Goal: Transaction & Acquisition: Subscribe to service/newsletter

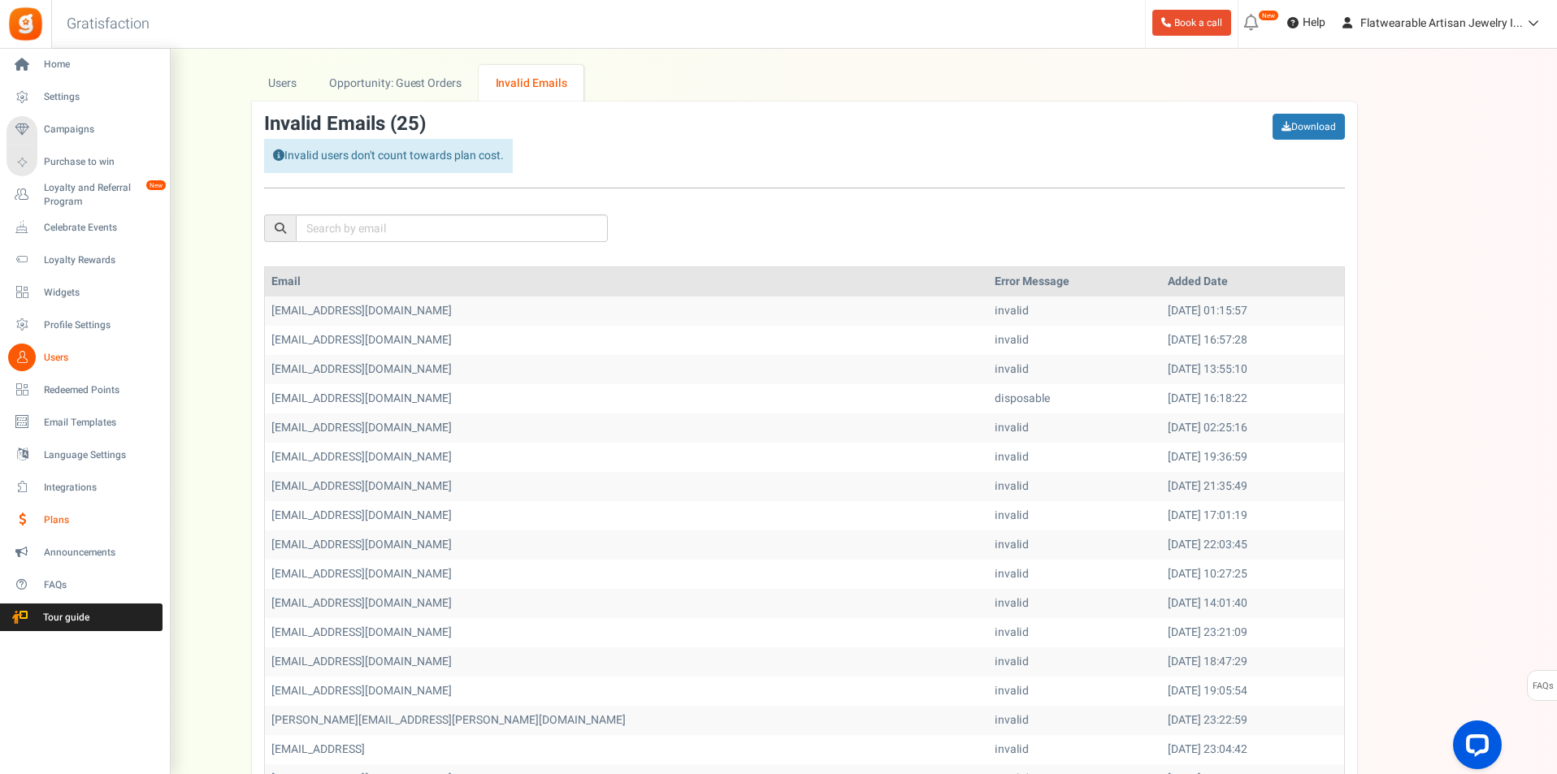
click at [85, 516] on span "Plans" at bounding box center [101, 521] width 114 height 14
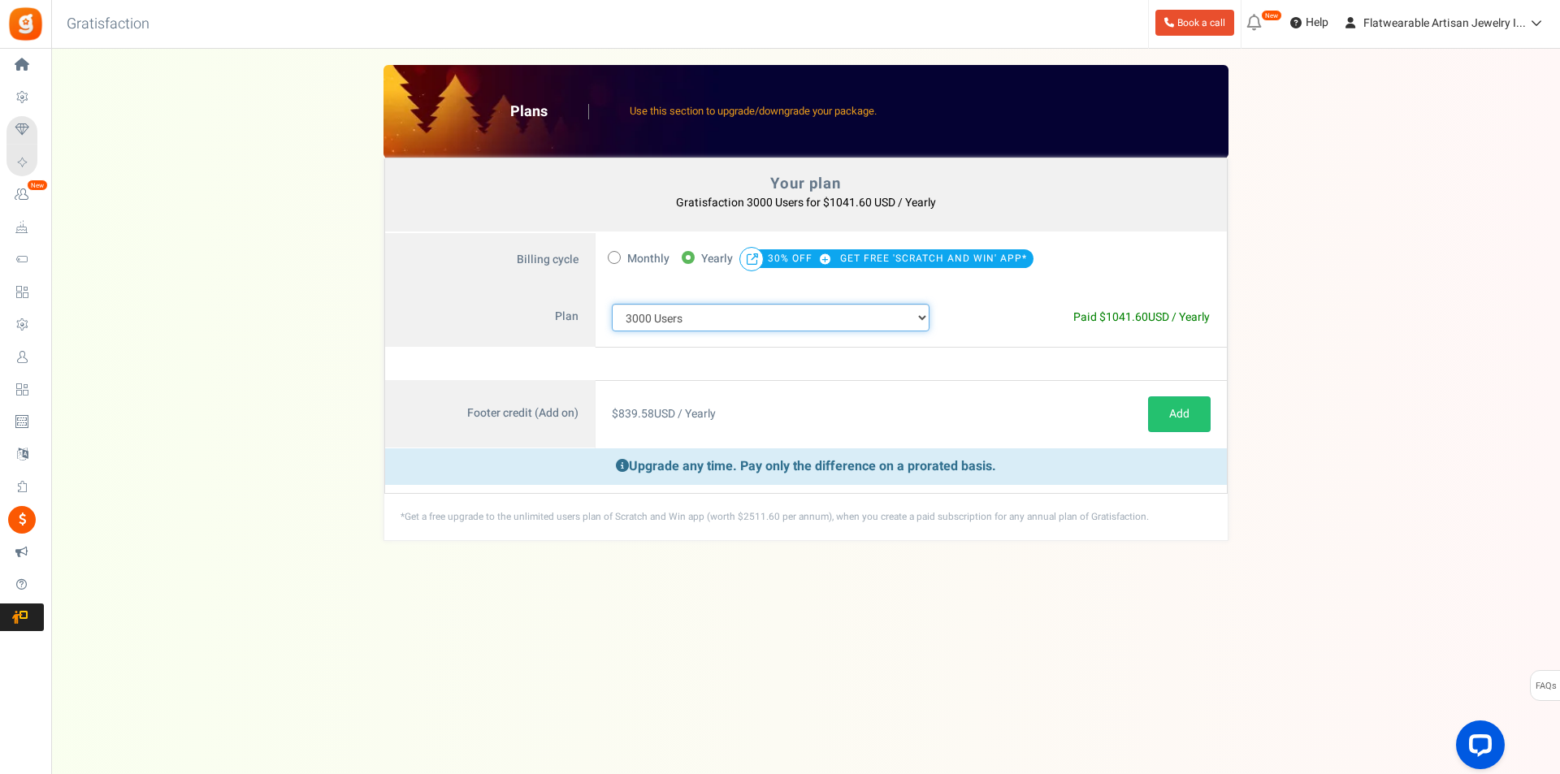
click at [696, 324] on select "100 Users 200 Users 500 Users 1000 Users 2000 Users 3000 Users 4000 Users 5000 …" at bounding box center [771, 318] width 319 height 28
click at [612, 304] on select "100 Users 200 Users 500 Users 1000 Users 2000 Users 3000 Users 4000 Users 5000 …" at bounding box center [771, 318] width 319 height 28
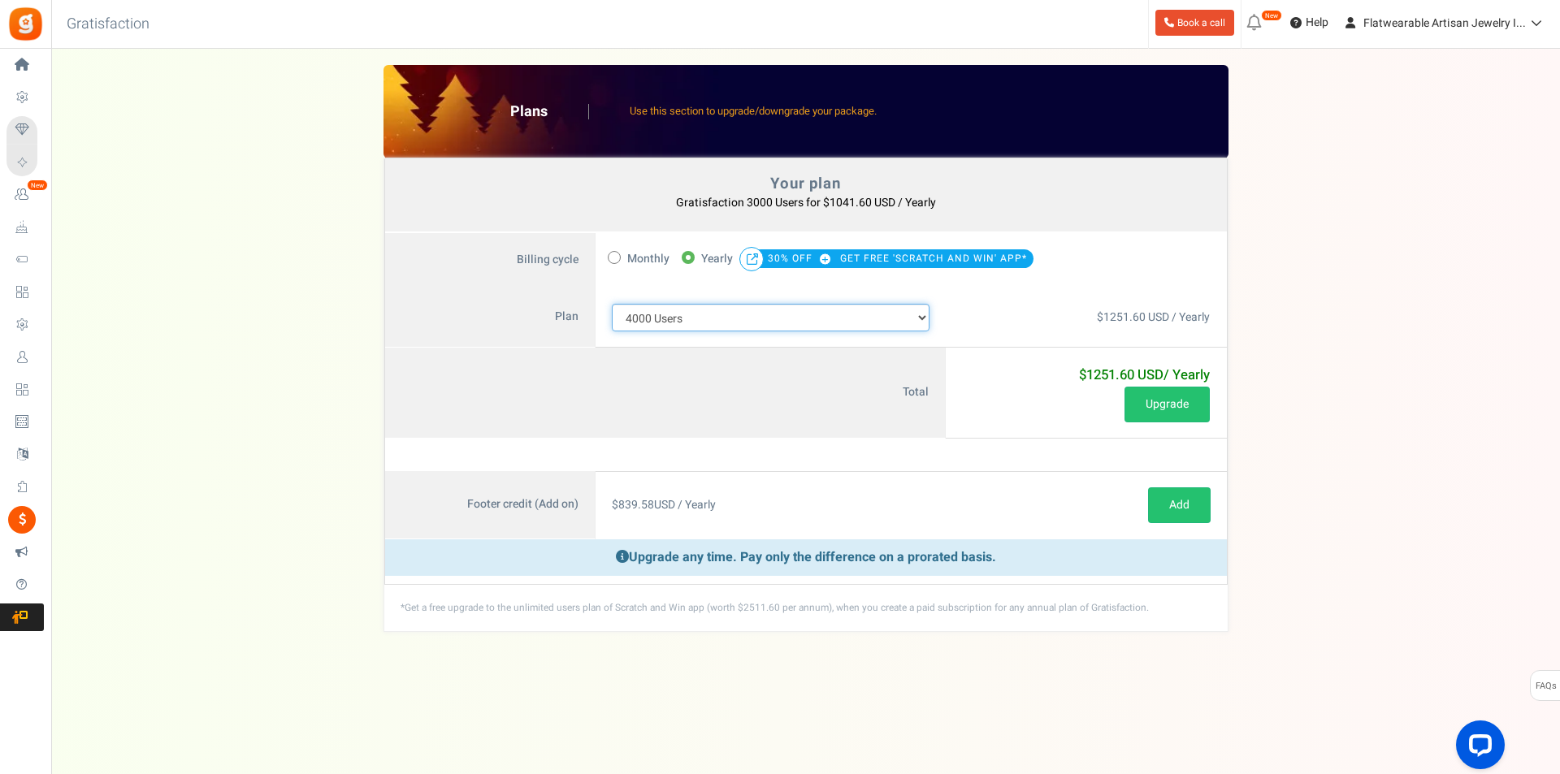
click at [638, 318] on select "100 Users 200 Users 500 Users 1000 Users 2000 Users 3000 Users 4000 Users 5000 …" at bounding box center [771, 318] width 319 height 28
click at [612, 304] on select "100 Users 200 Users 500 Users 1000 Users 2000 Users 3000 Users 4000 Users 5000 …" at bounding box center [771, 318] width 319 height 28
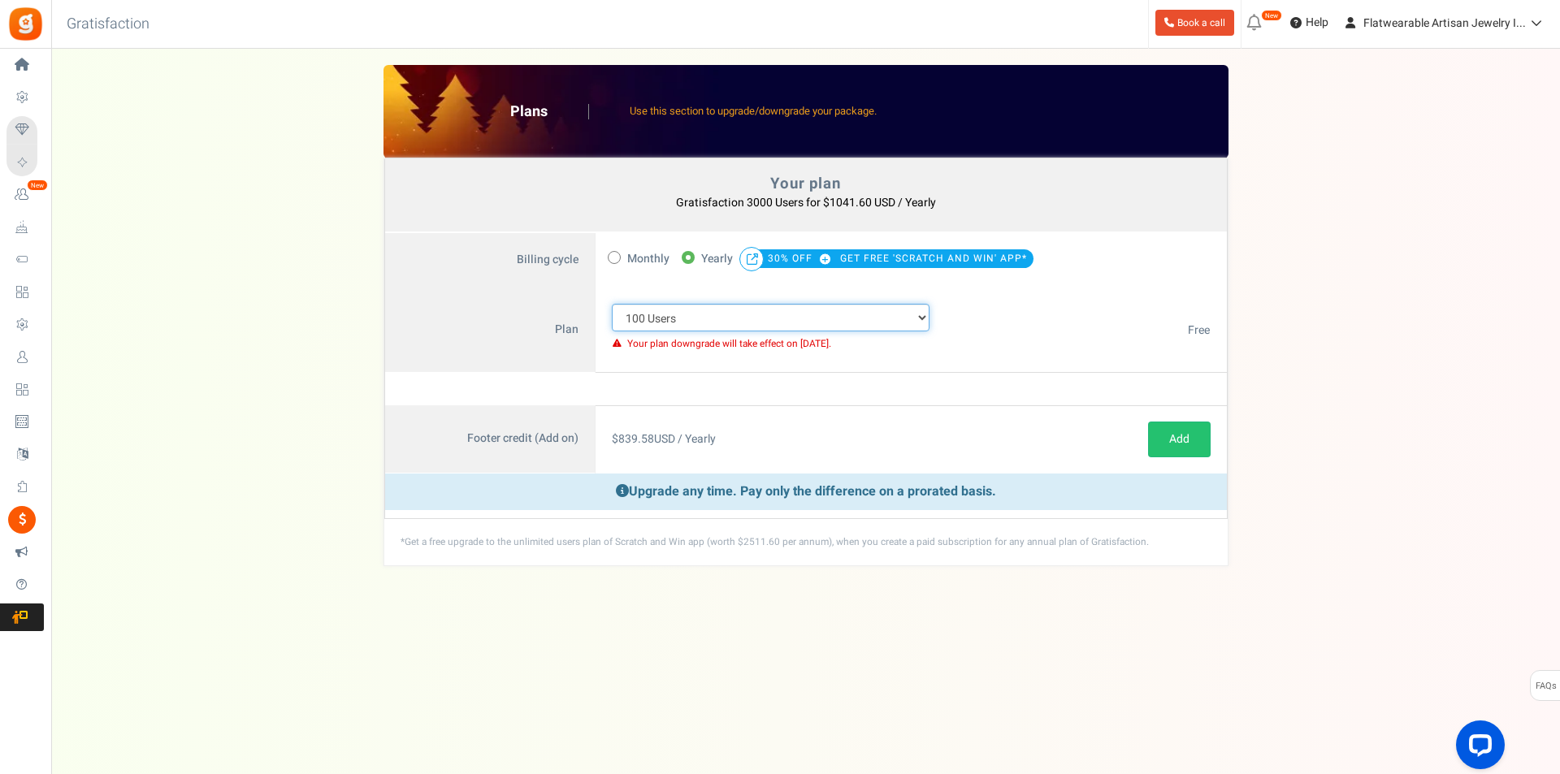
click at [649, 312] on select "100 Users 200 Users 500 Users 1000 Users 2000 Users 3000 Users 4000 Users 5000 …" at bounding box center [771, 318] width 319 height 28
click at [612, 304] on select "100 Users 200 Users 500 Users 1000 Users 2000 Users 3000 Users 4000 Users 5000 …" at bounding box center [771, 318] width 319 height 28
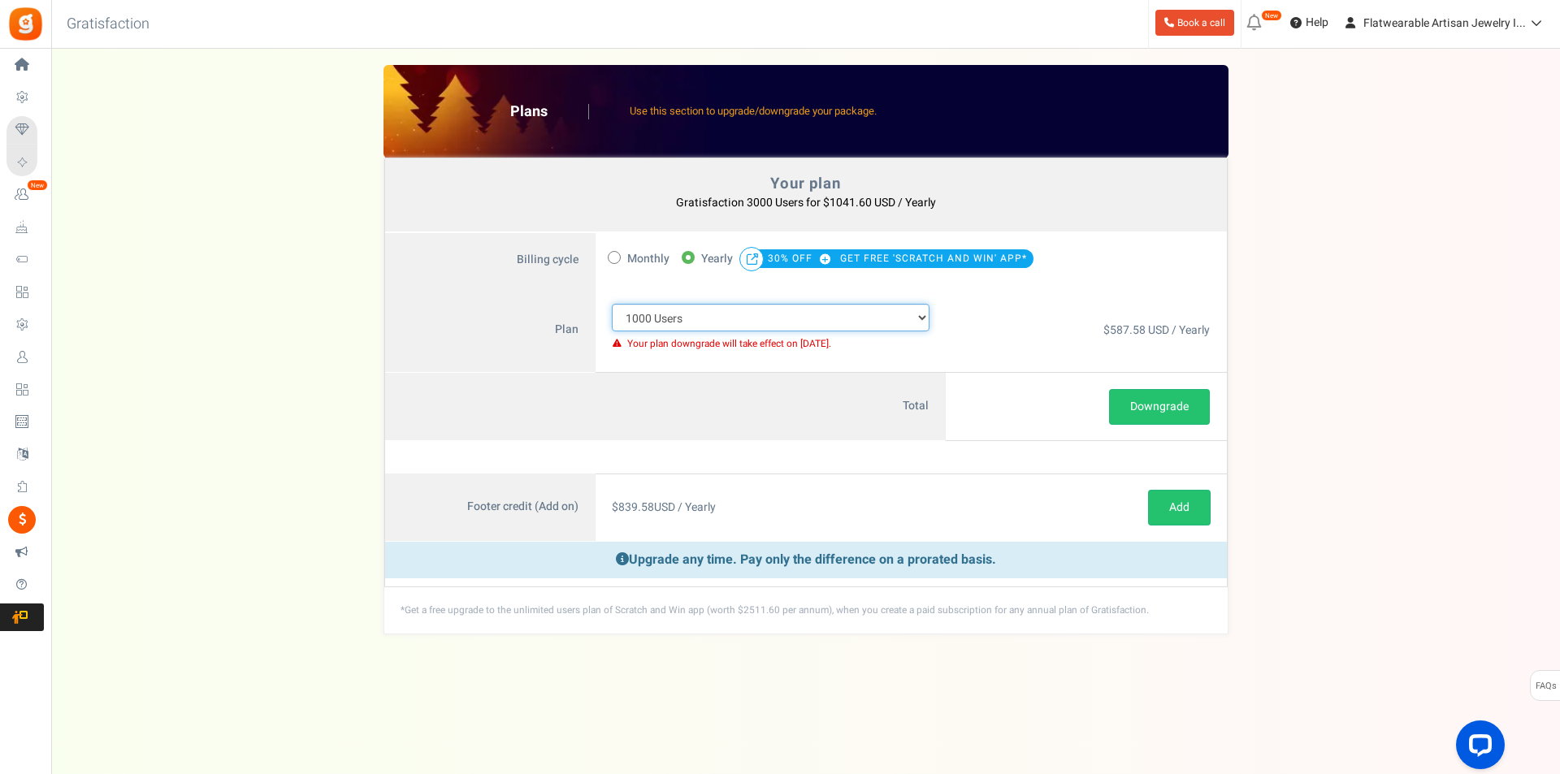
click at [642, 316] on select "100 Users 200 Users 500 Users 1000 Users 2000 Users 3000 Users 4000 Users 5000 …" at bounding box center [771, 318] width 319 height 28
click at [612, 304] on select "100 Users 200 Users 500 Users 1000 Users 2000 Users 3000 Users 4000 Users 5000 …" at bounding box center [771, 318] width 319 height 28
click at [656, 318] on select "100 Users 200 Users 500 Users 1000 Users 2000 Users 3000 Users 4000 Users 5000 …" at bounding box center [771, 318] width 319 height 28
select select "881"
click at [612, 304] on select "100 Users 200 Users 500 Users 1000 Users 2000 Users 3000 Users 4000 Users 5000 …" at bounding box center [771, 318] width 319 height 28
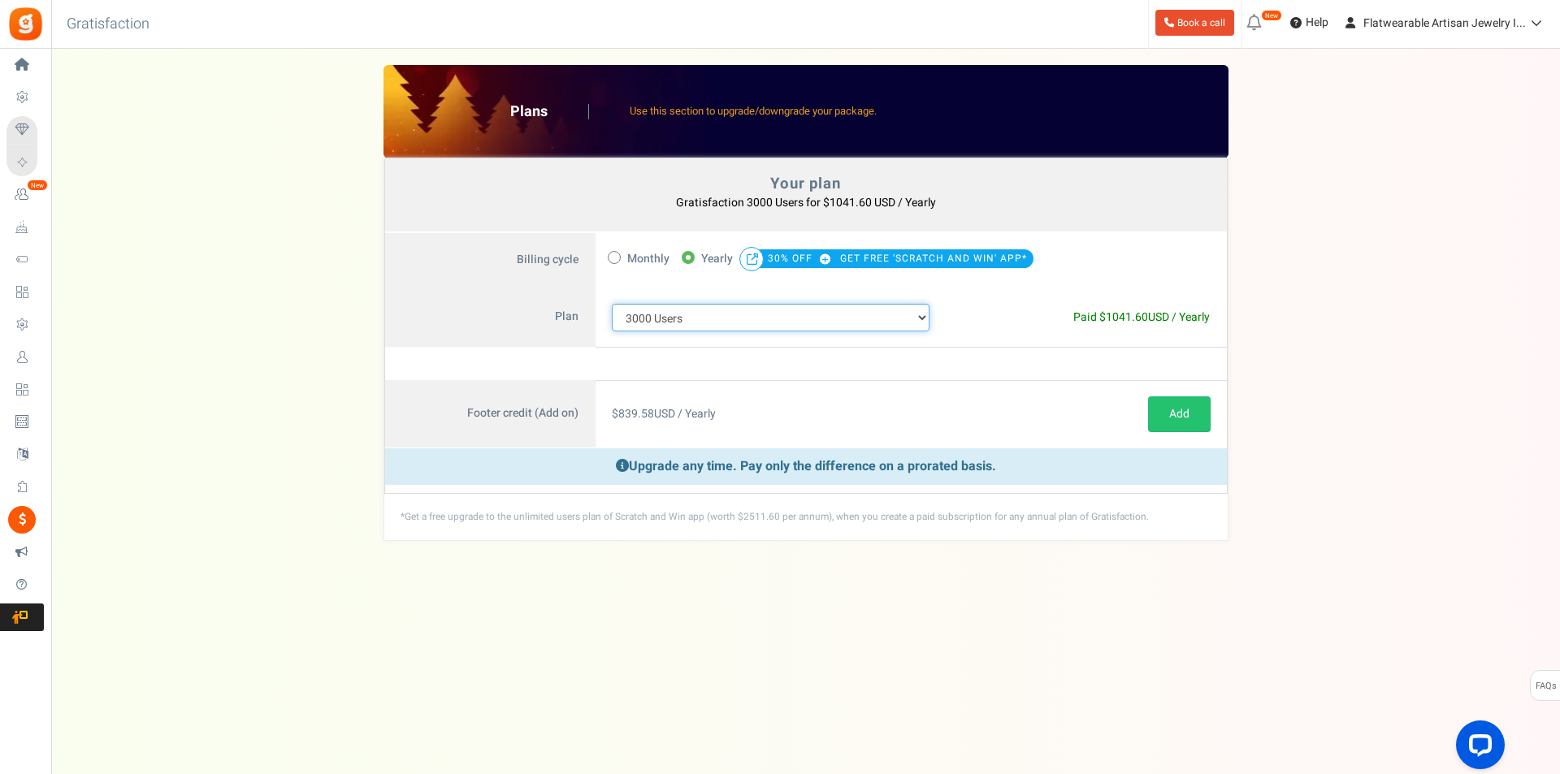
click at [657, 327] on select "100 Users 200 Users 500 Users 1000 Users 2000 Users 3000 Users 4000 Users 5000 …" at bounding box center [771, 318] width 319 height 28
click at [1113, 319] on span "1041.60" at bounding box center [1127, 317] width 42 height 17
copy span "1041.60"
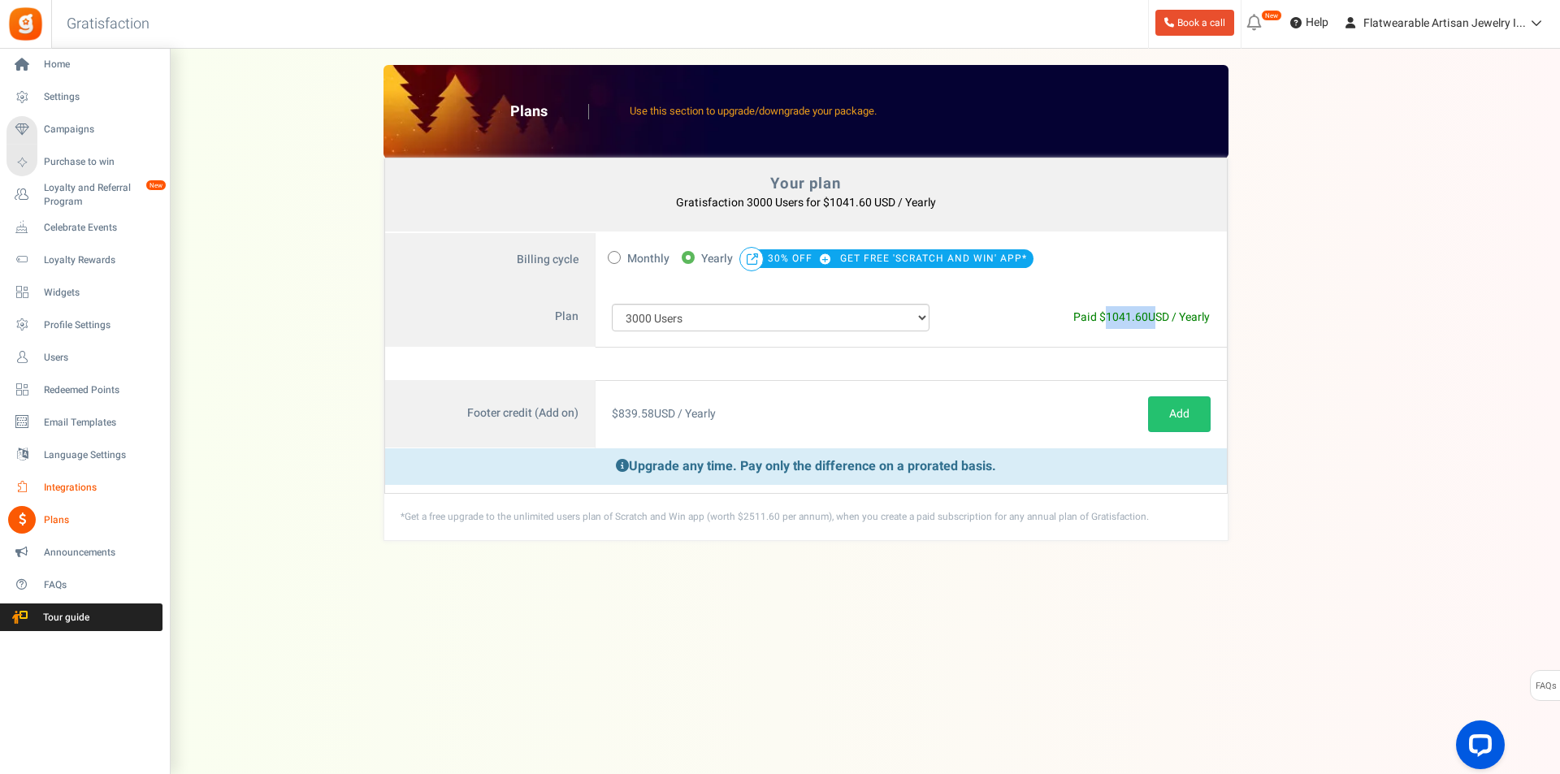
click at [69, 479] on link "Integrations" at bounding box center [85, 488] width 156 height 28
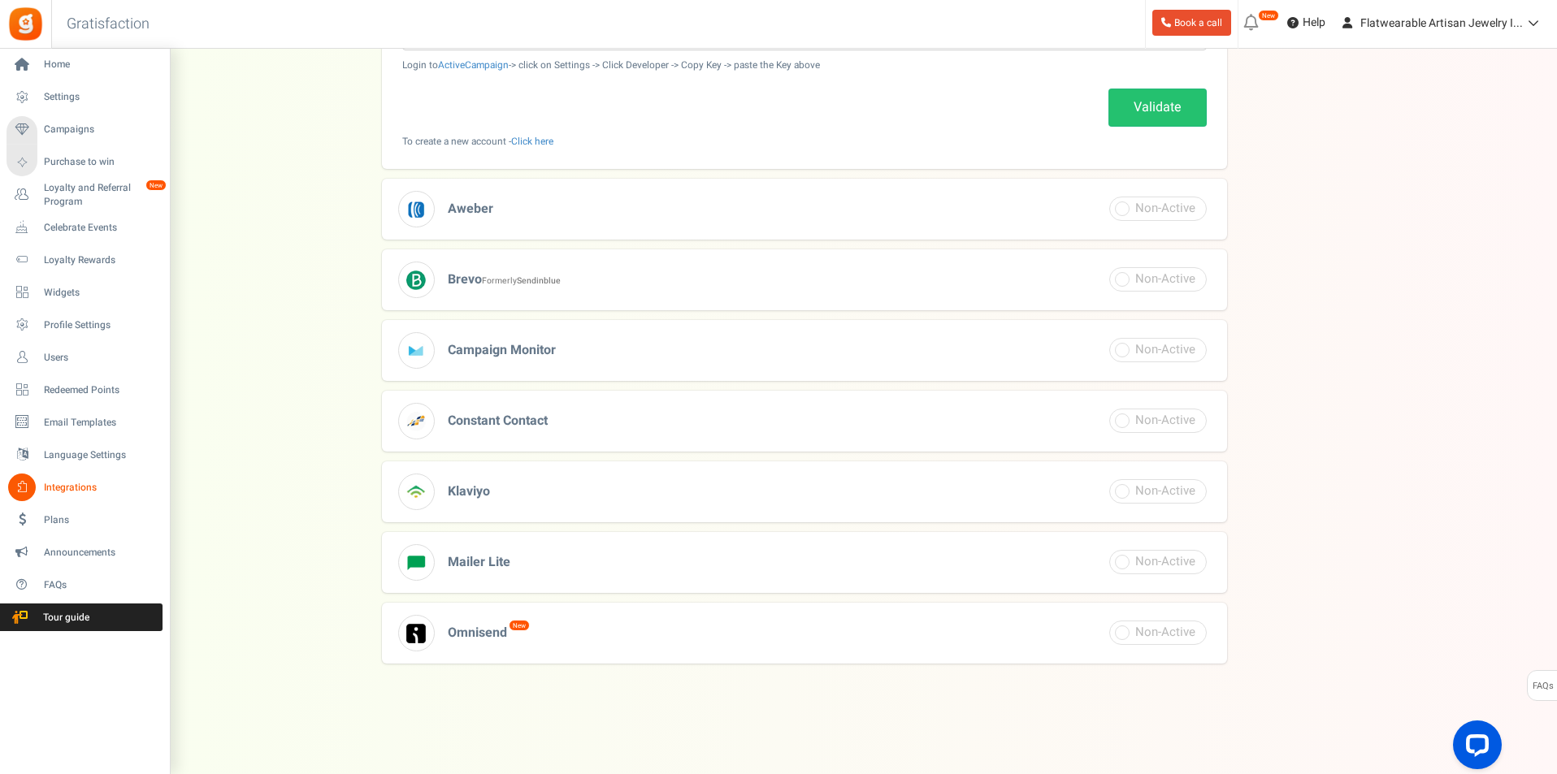
scroll to position [448, 0]
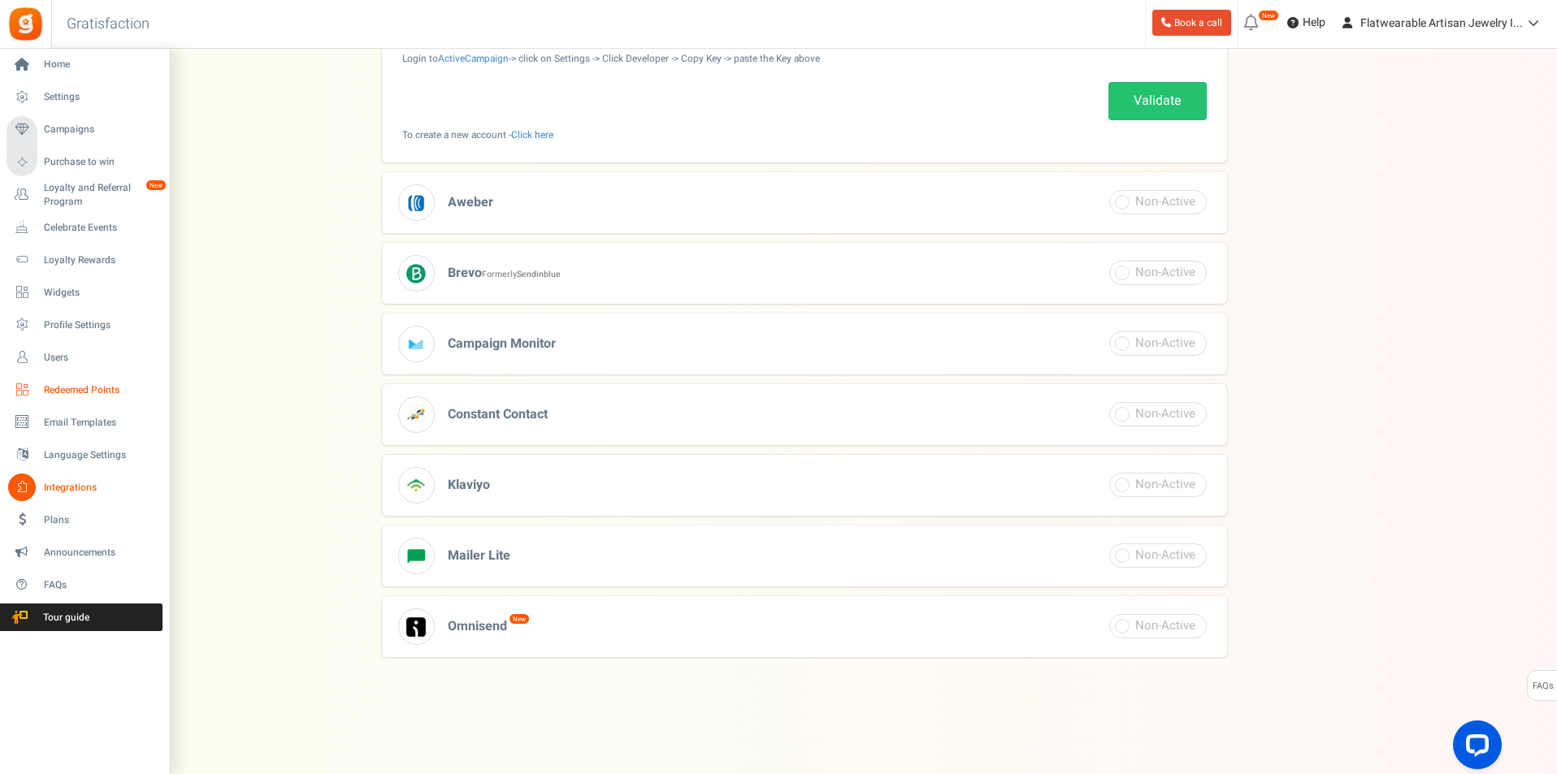
click at [76, 393] on span "Redeemed Points" at bounding box center [101, 391] width 114 height 14
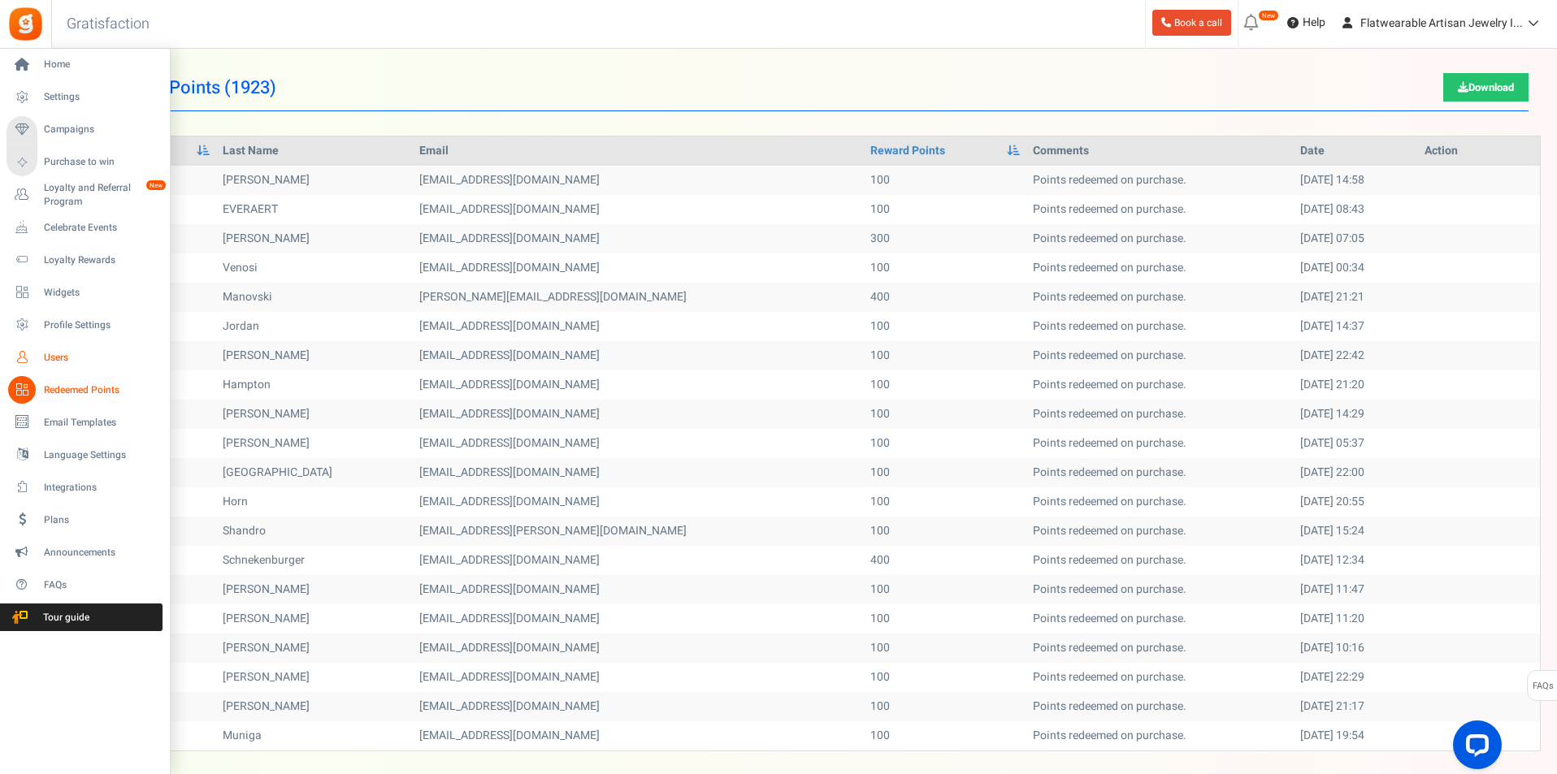
click at [63, 349] on link "Users" at bounding box center [85, 358] width 156 height 28
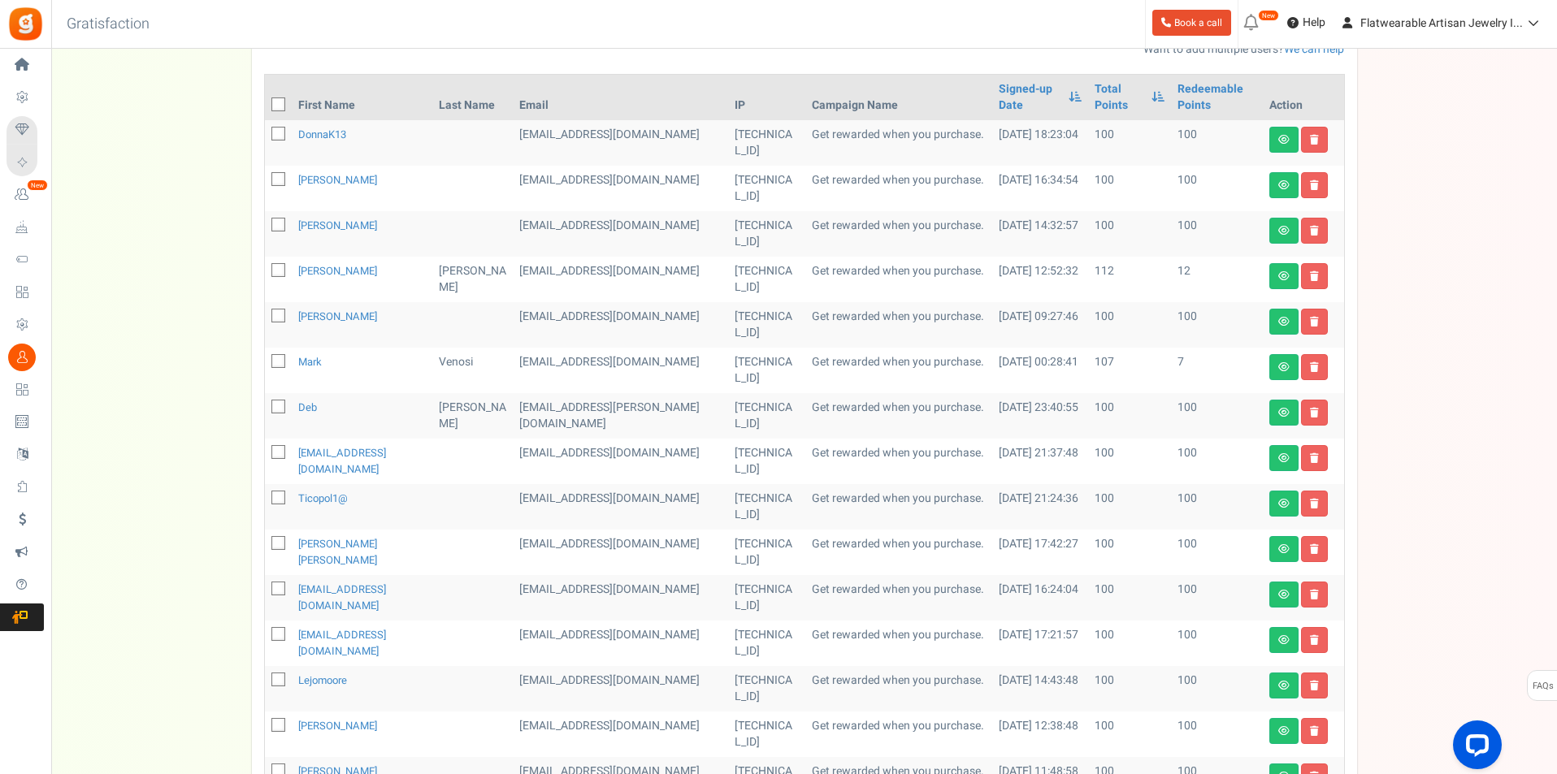
scroll to position [679, 0]
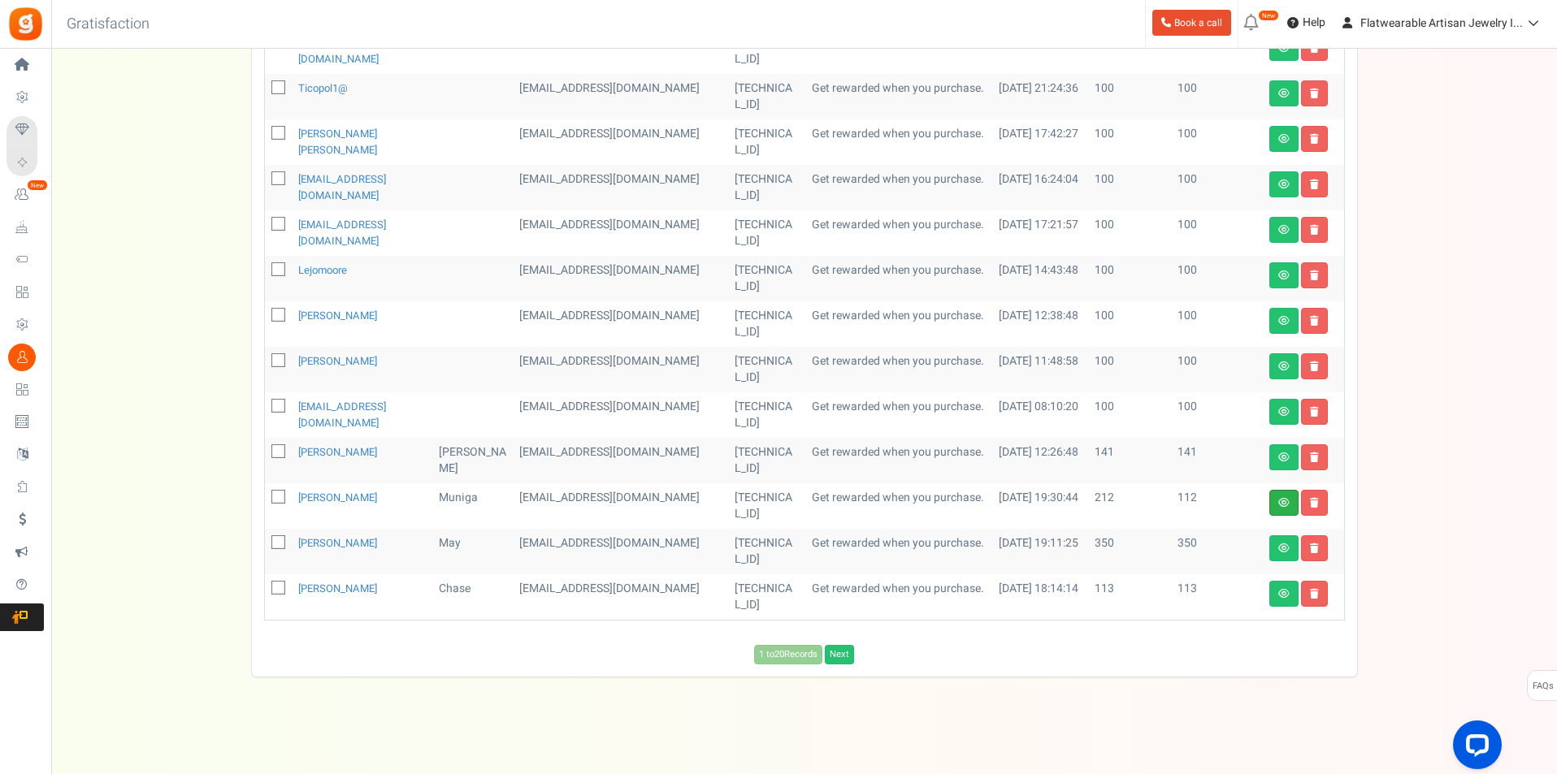
click at [1290, 507] on link at bounding box center [1283, 503] width 29 height 26
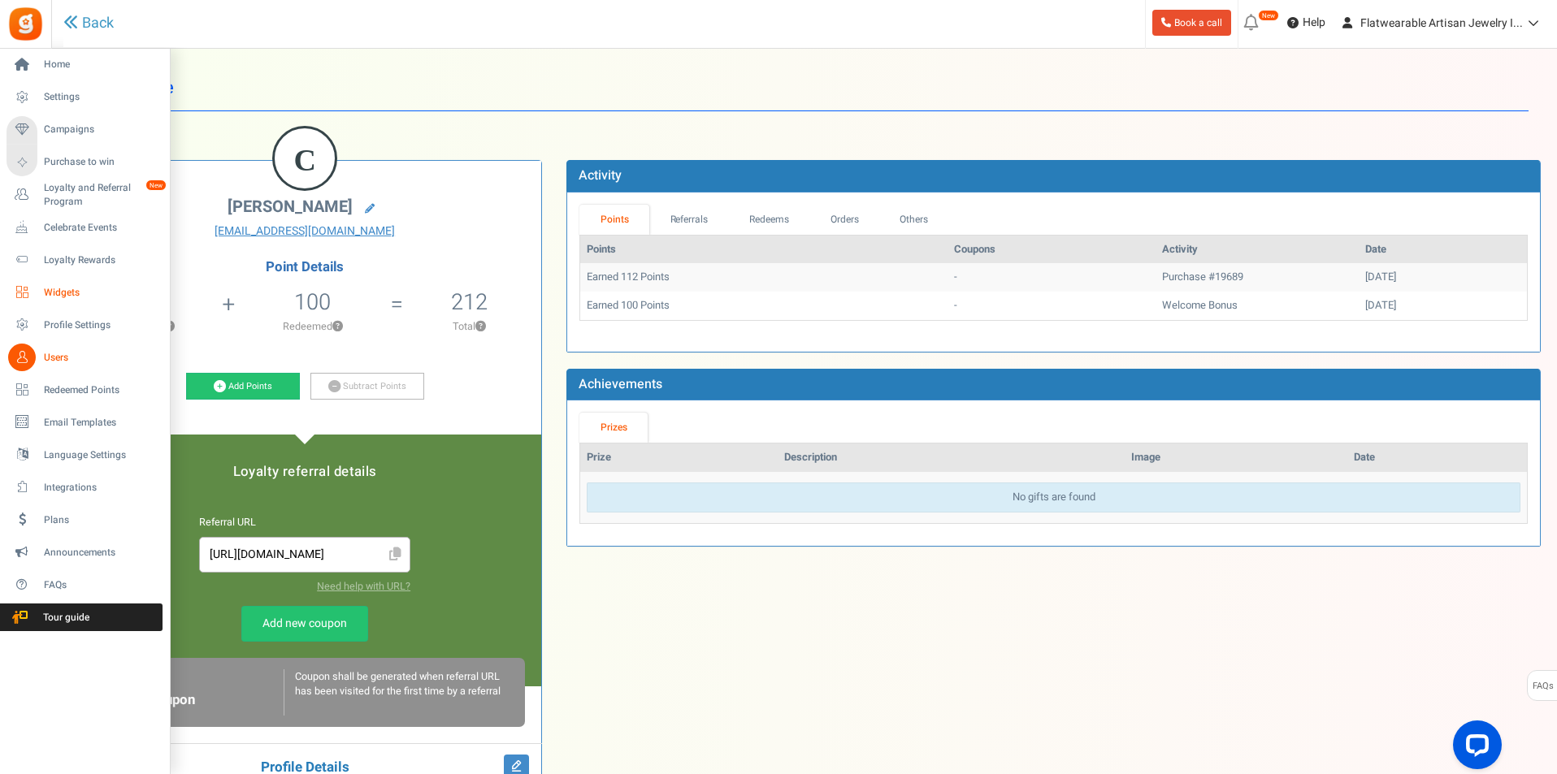
click at [56, 292] on span "Widgets" at bounding box center [101, 293] width 114 height 14
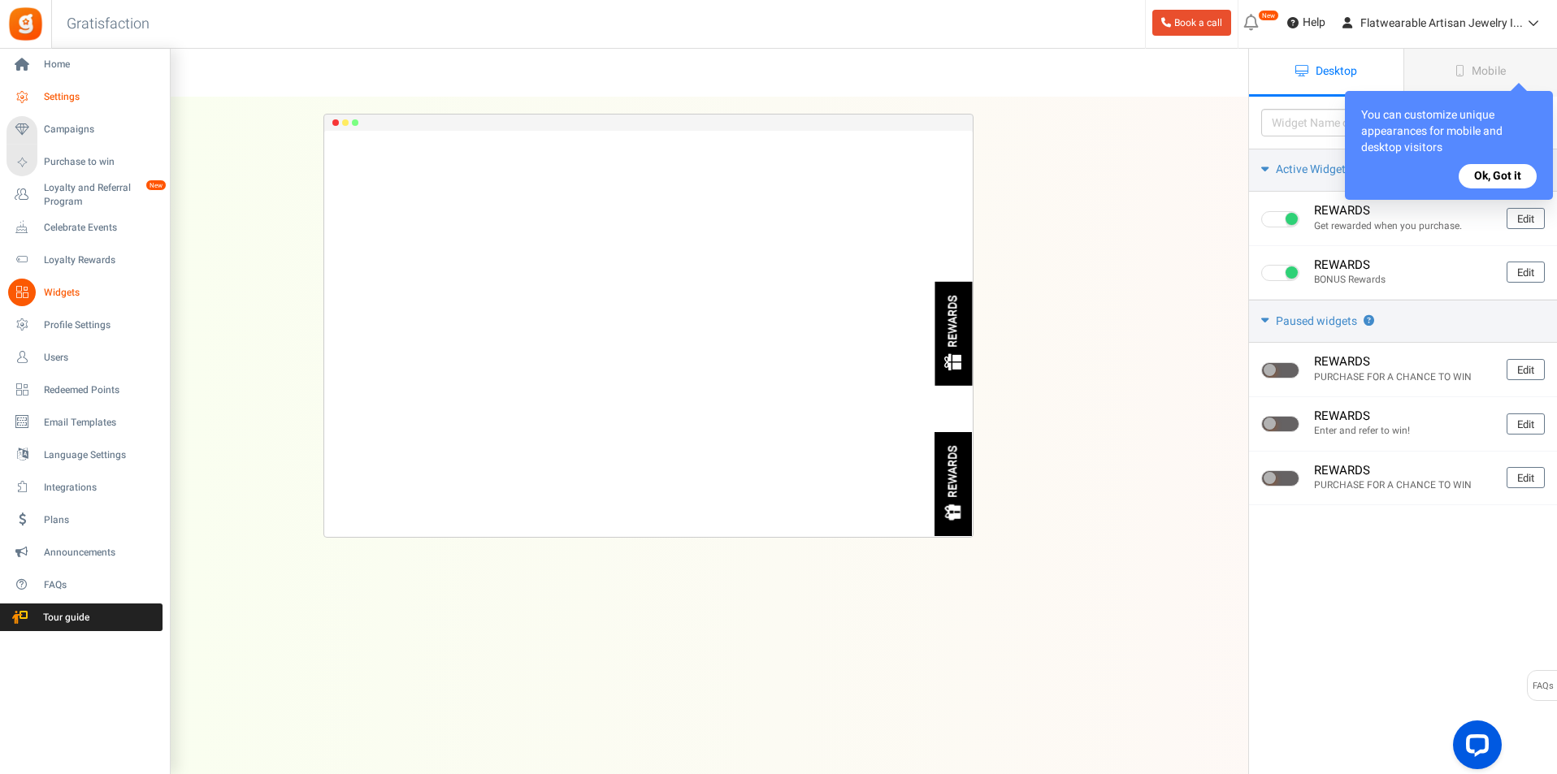
click at [36, 88] on link "Settings" at bounding box center [85, 98] width 156 height 28
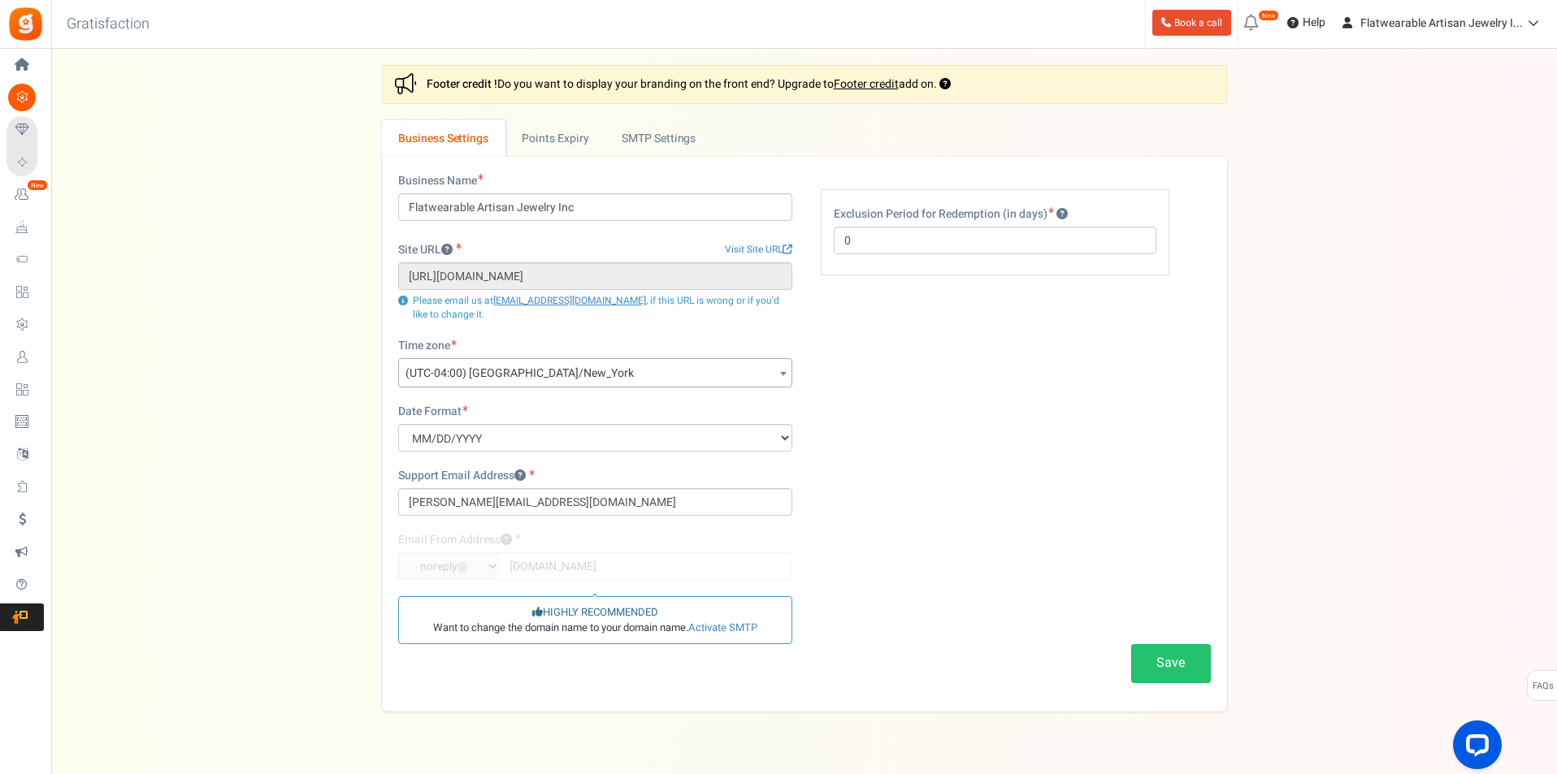
scroll to position [36, 0]
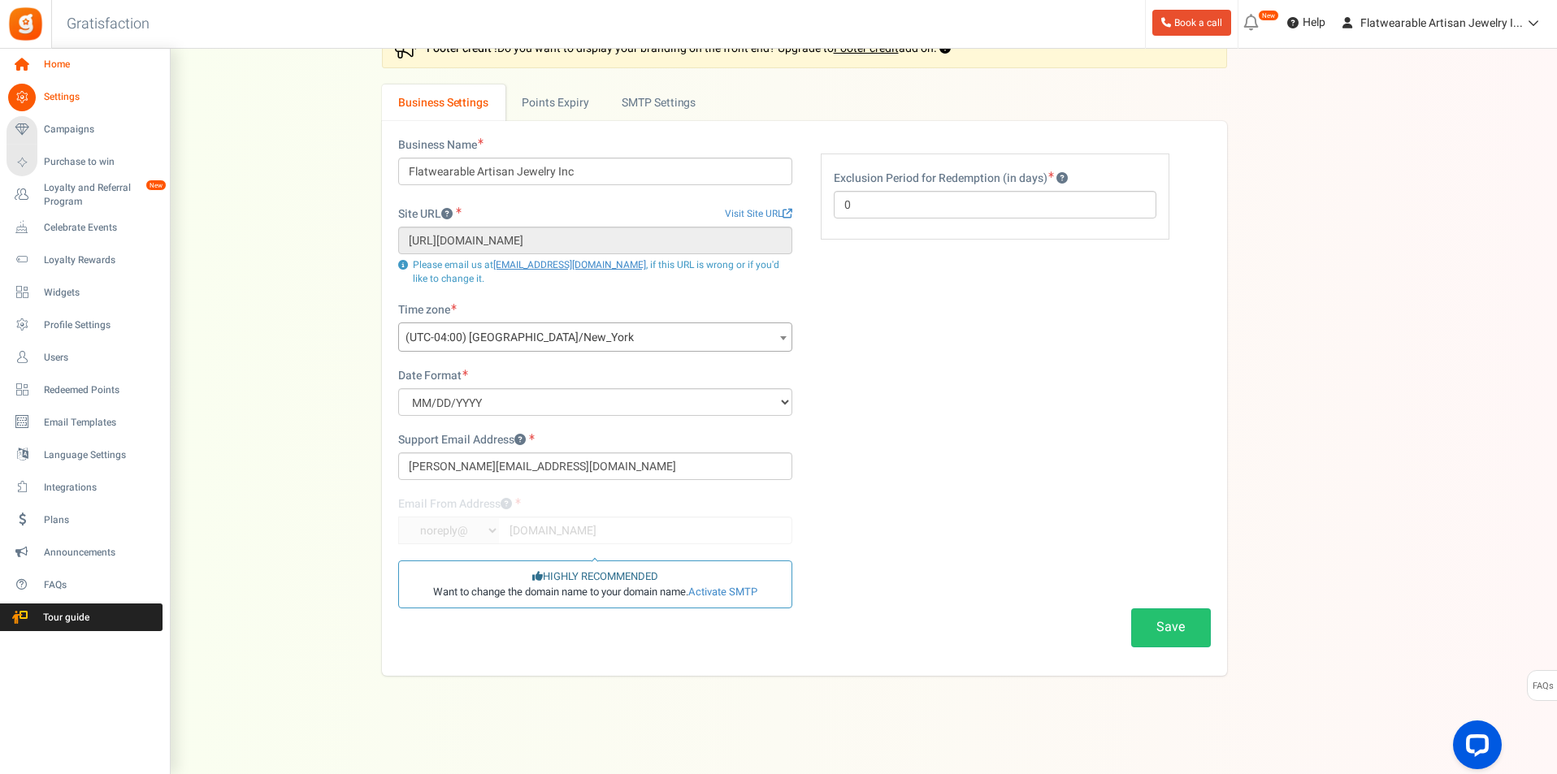
click at [29, 63] on icon at bounding box center [22, 65] width 28 height 28
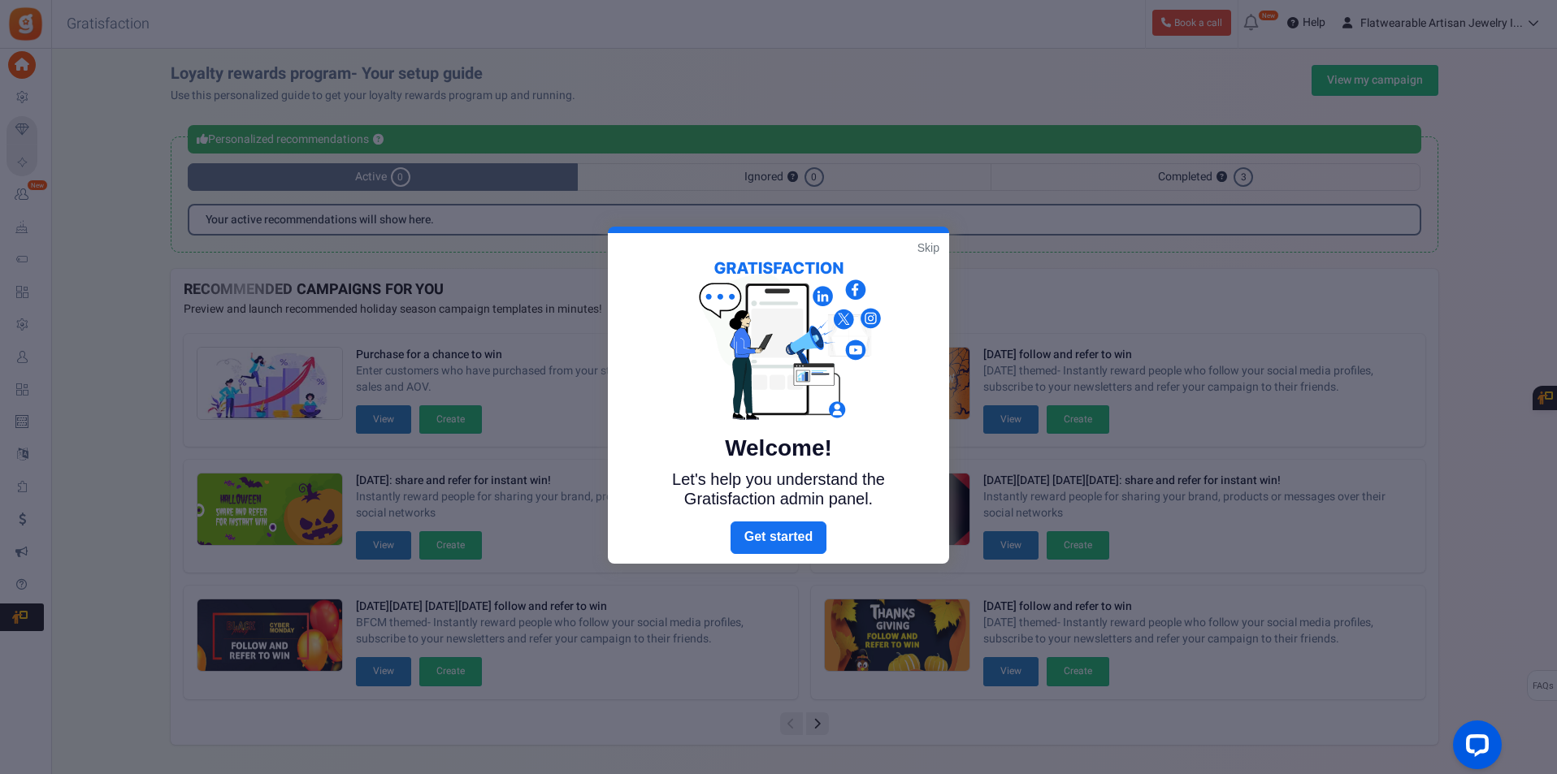
click at [926, 248] on link "Skip" at bounding box center [928, 248] width 22 height 16
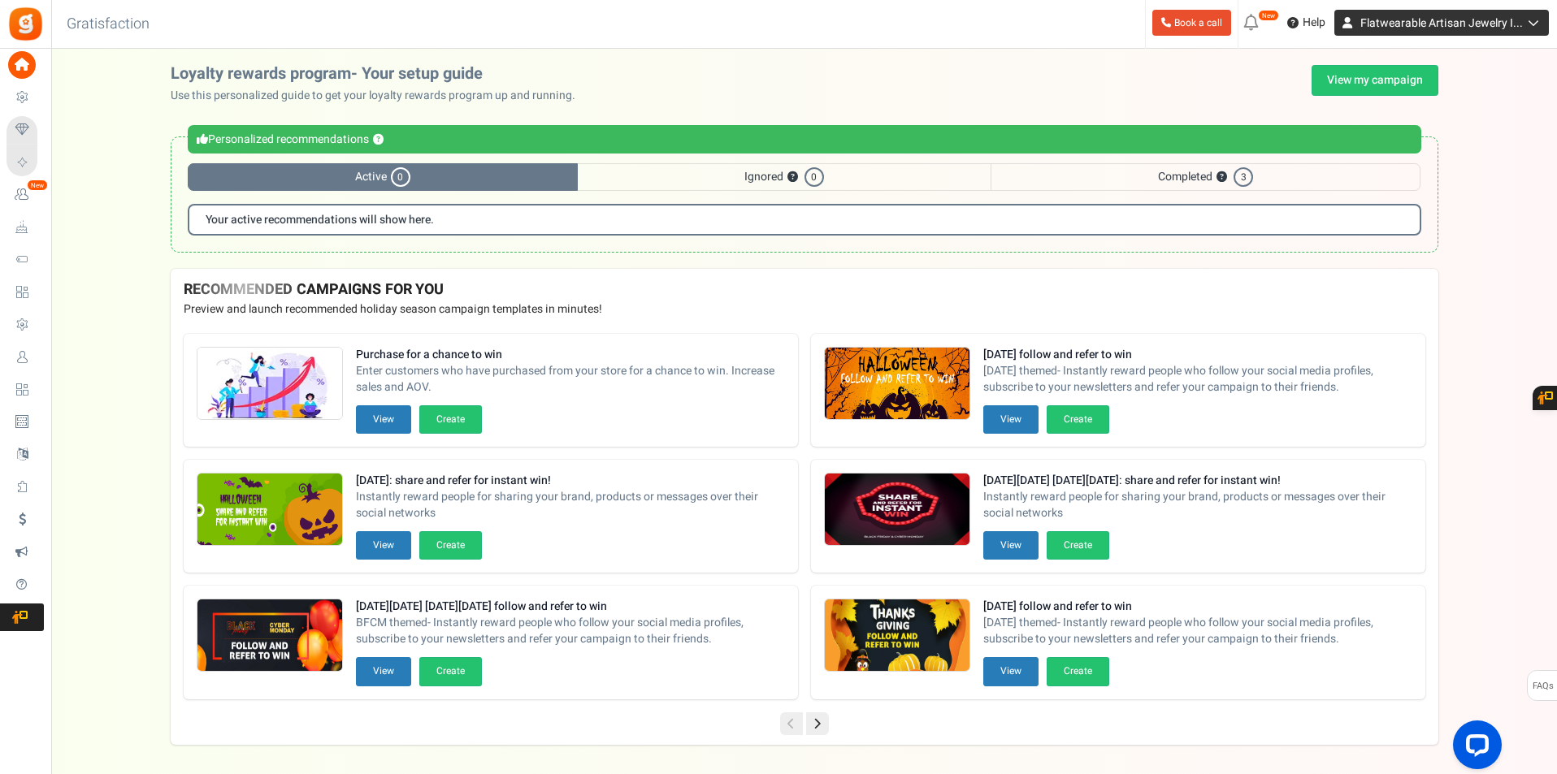
click at [1524, 26] on icon at bounding box center [1531, 22] width 16 height 11
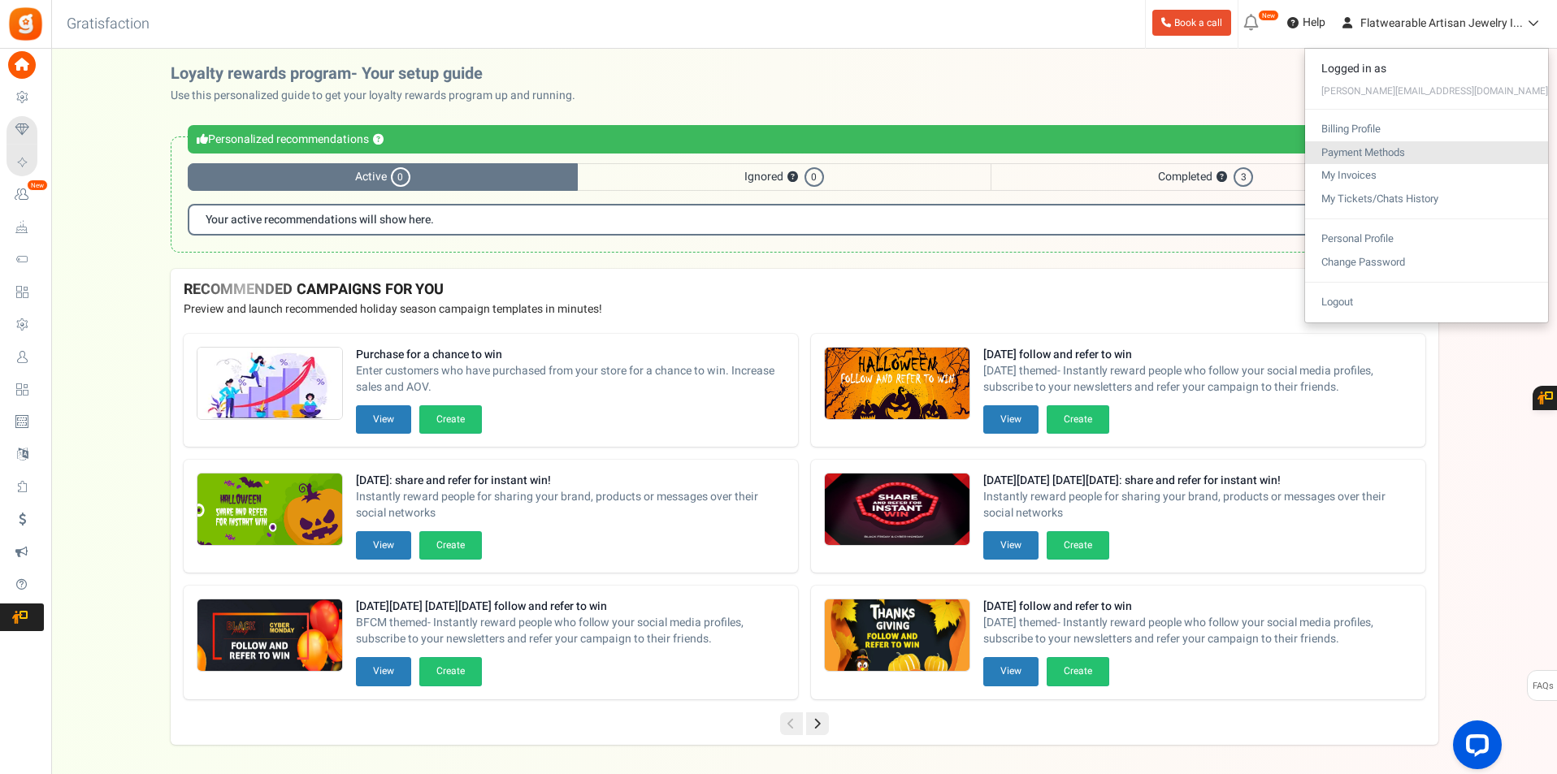
click at [1464, 145] on link "Payment Methods" at bounding box center [1426, 153] width 243 height 24
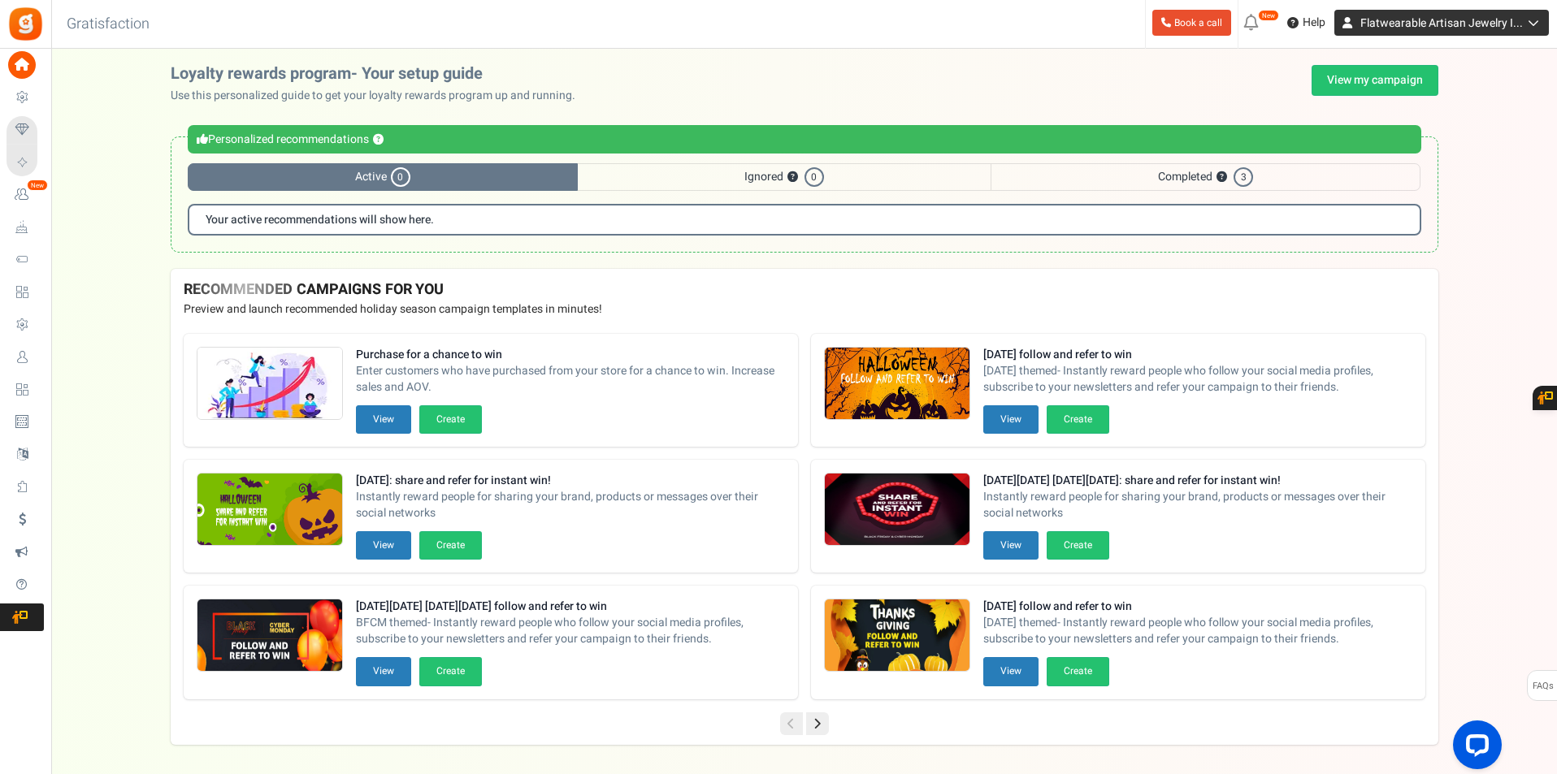
click at [1511, 22] on span "Flatwearable Artisan Jewelry I..." at bounding box center [1441, 23] width 163 height 17
